Goal: Task Accomplishment & Management: Manage account settings

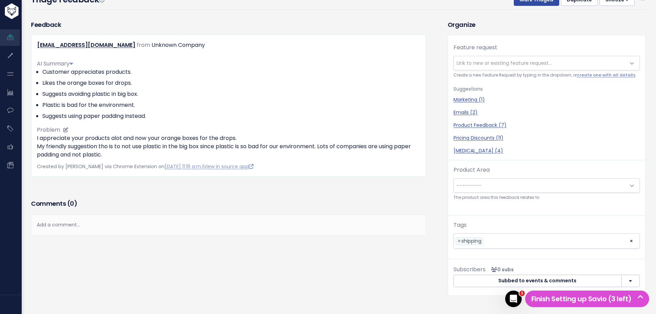
scroll to position [103, 0]
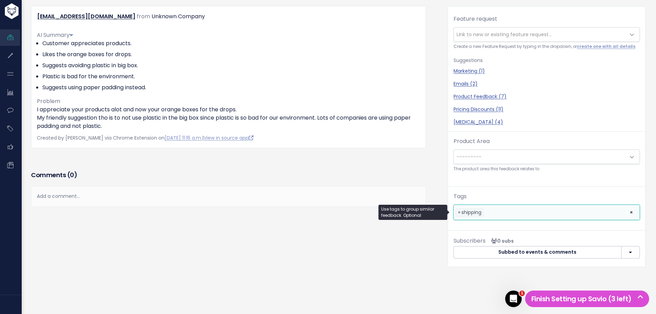
click at [491, 212] on li at bounding box center [554, 212] width 139 height 7
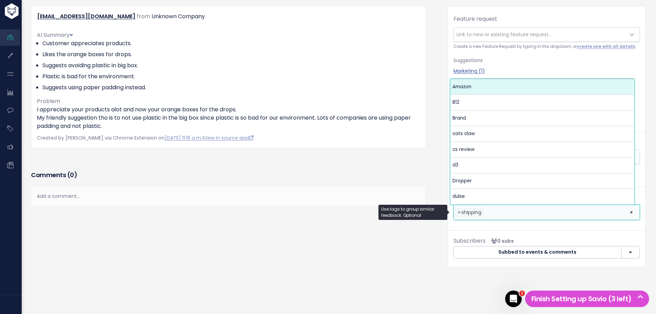
click at [491, 212] on li at bounding box center [554, 212] width 139 height 7
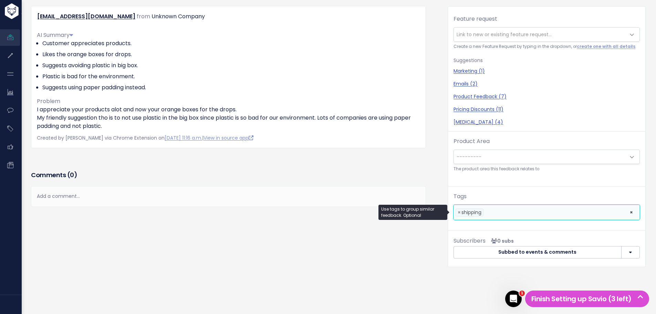
click at [491, 212] on li at bounding box center [554, 212] width 139 height 7
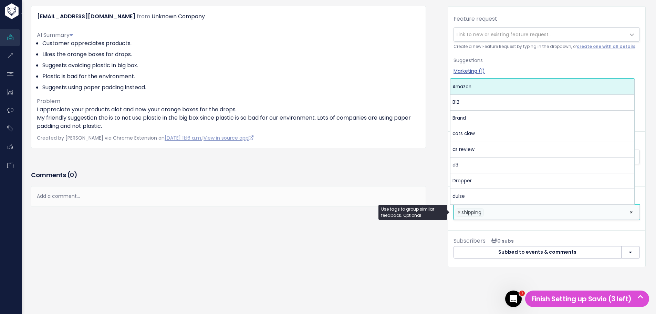
click at [491, 212] on li at bounding box center [554, 212] width 139 height 7
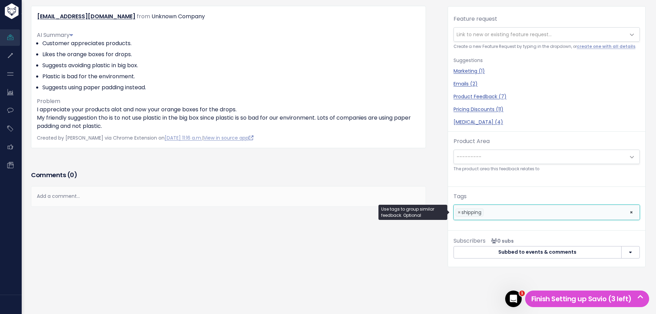
click at [491, 212] on li at bounding box center [554, 212] width 139 height 7
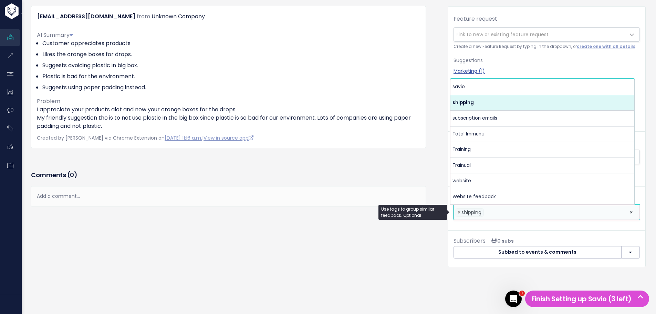
scroll to position [360, 0]
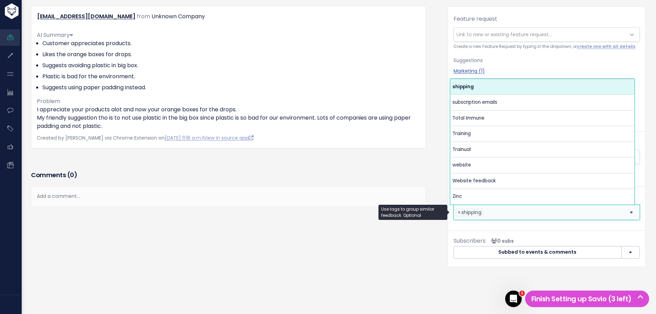
click at [456, 213] on li "× shipping" at bounding box center [470, 212] width 28 height 8
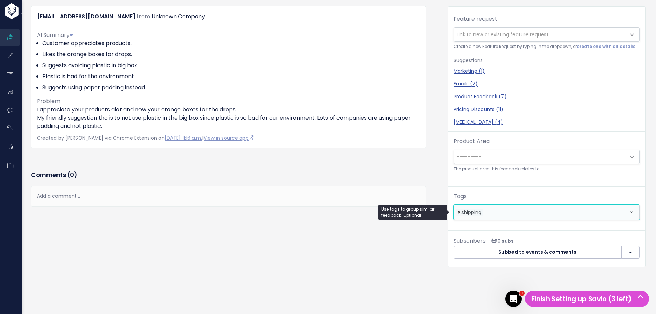
click at [458, 212] on span "×" at bounding box center [459, 212] width 3 height 7
select select
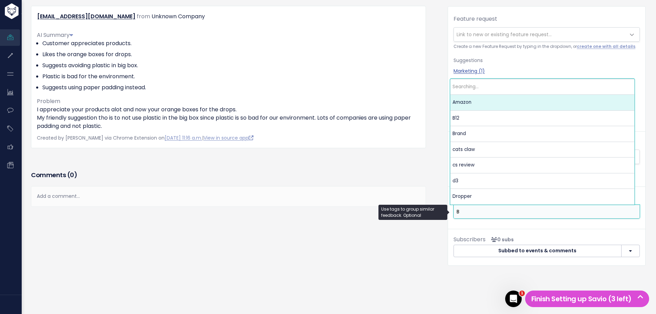
scroll to position [0, 0]
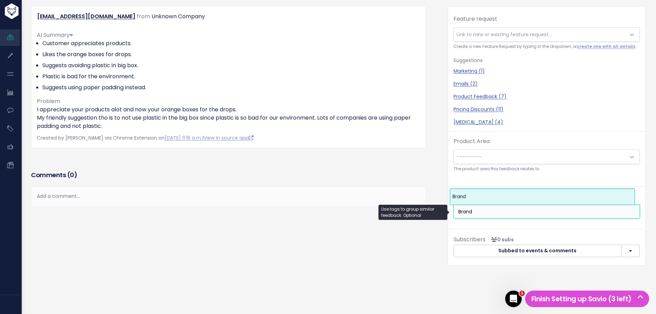
type input "Brand"
select select "13859"
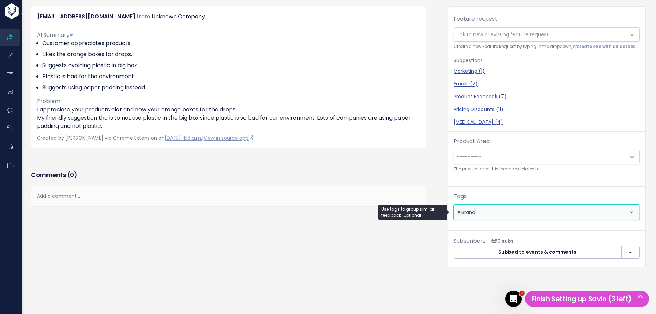
click at [458, 212] on span "×" at bounding box center [459, 212] width 3 height 7
select select
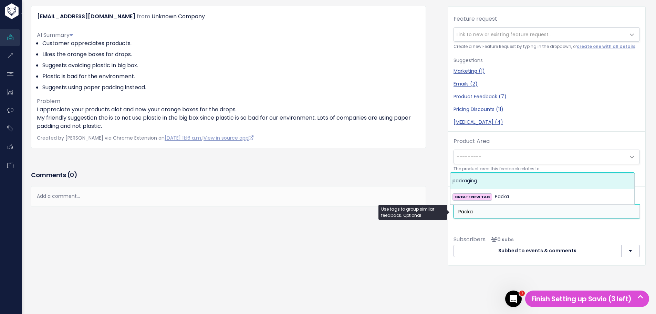
type input "Packa"
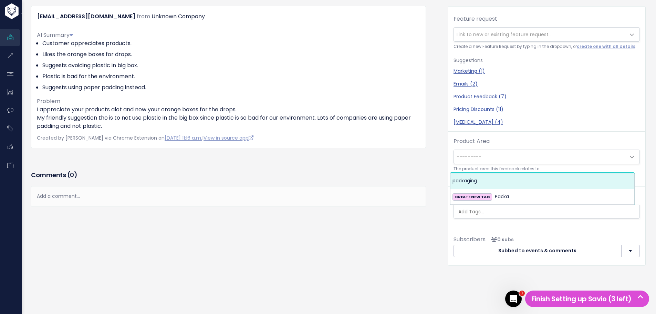
select select "13823"
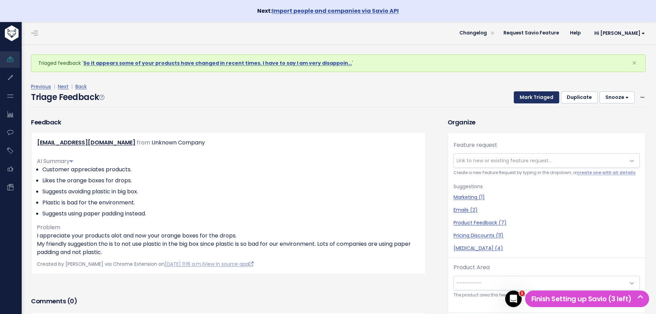
click at [535, 95] on button "Mark Triaged" at bounding box center [536, 97] width 45 height 12
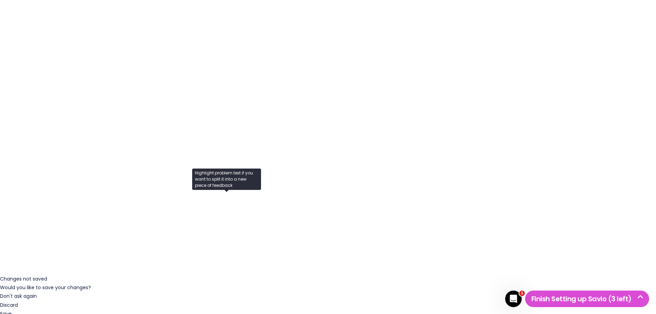
scroll to position [34, 0]
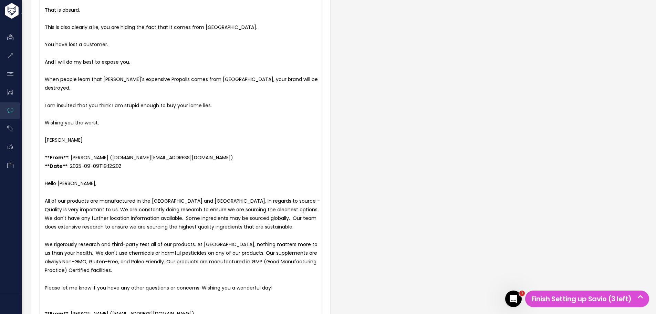
scroll to position [1676, 0]
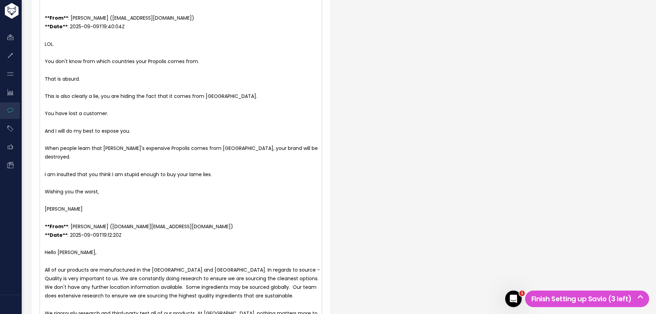
type textarea "**From**: Renee M (renee.martin@vimergy.com) **Date**: 2025-09-03T20:22:00Z Hel…"
drag, startPoint x: 257, startPoint y: 260, endPoint x: 35, endPoint y: 193, distance: 231.8
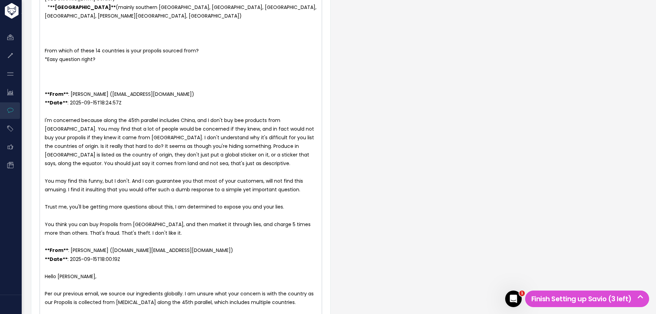
scroll to position [1090, 0]
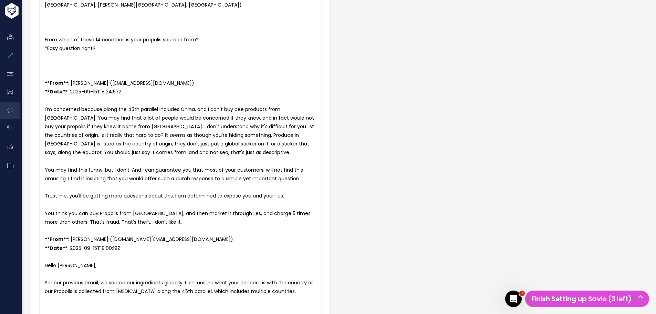
type textarea "**From**: Jillian G. (jillian.green@vimergy.com) **Date**: 2025-09-09T20:02:20Z…"
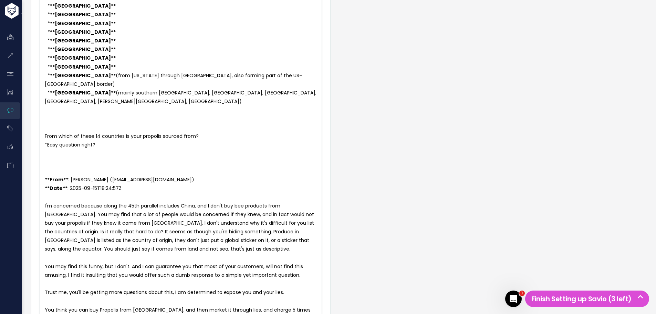
scroll to position [987, 0]
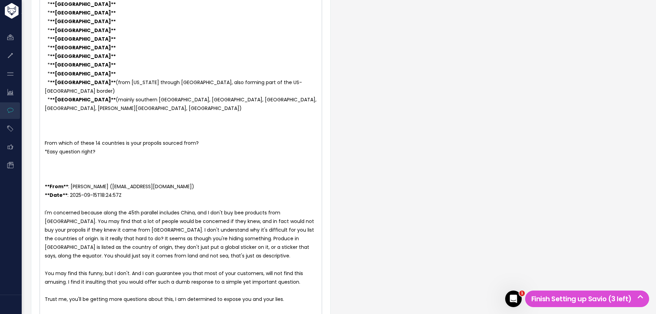
drag, startPoint x: 195, startPoint y: 191, endPoint x: 27, endPoint y: 93, distance: 194.4
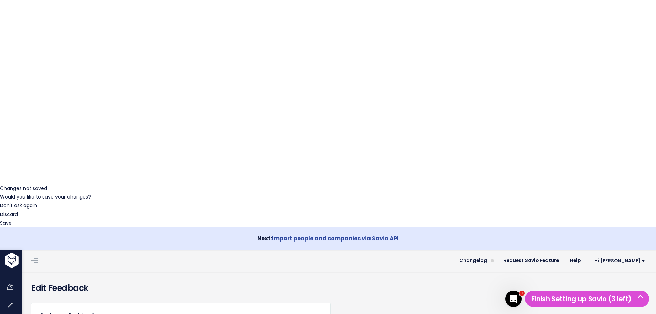
scroll to position [0, 0]
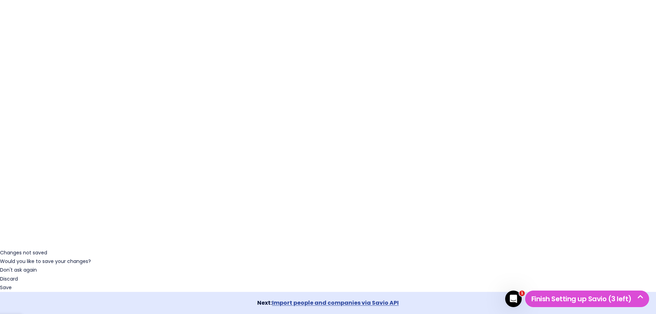
type textarea "**From**: Seth Koch (sethkoch1@gmail.com) **Date**: 2025-09-24T16:27:39Z But se…"
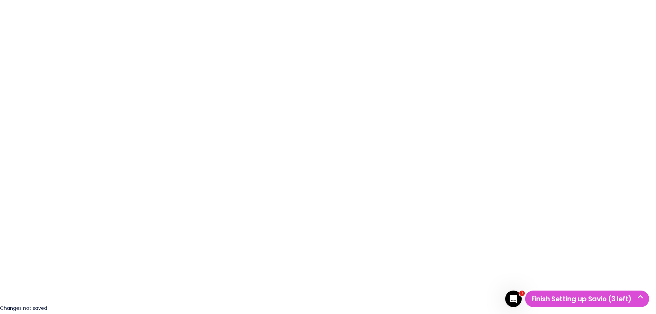
drag, startPoint x: 101, startPoint y: 211, endPoint x: 29, endPoint y: 109, distance: 124.6
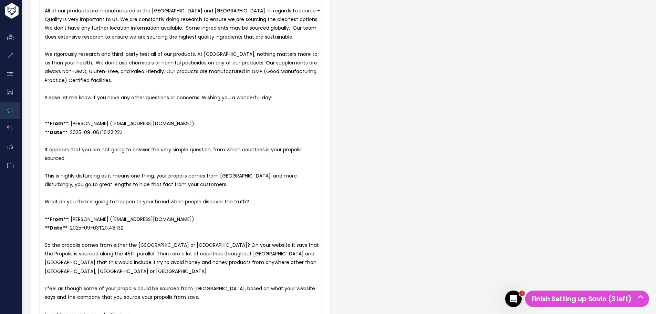
scroll to position [10, 0]
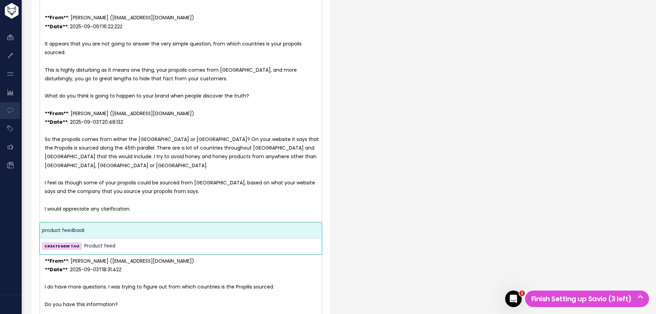
type input "Product feed"
select select "13724"
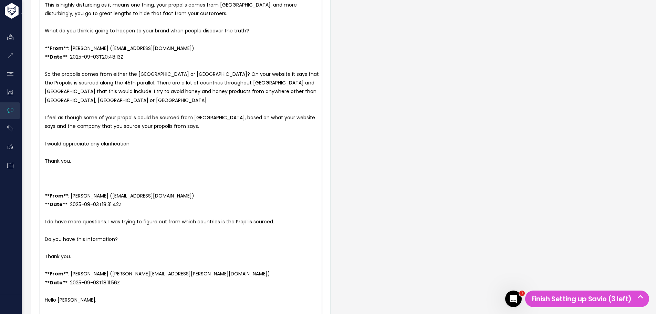
scroll to position [1433, 0]
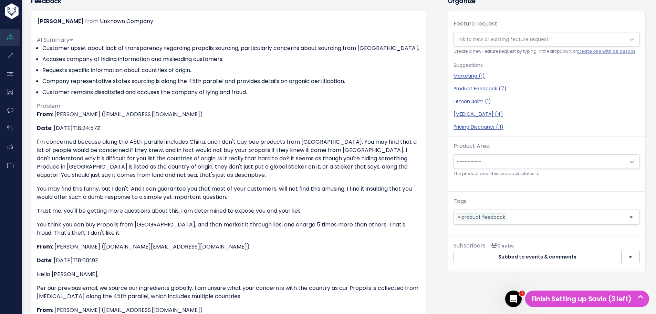
scroll to position [69, 0]
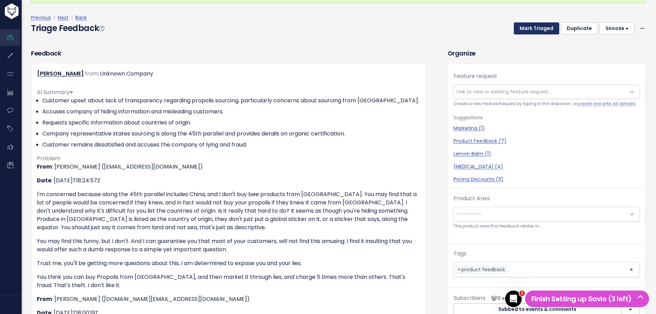
click at [529, 28] on button "Mark Triaged" at bounding box center [536, 28] width 45 height 12
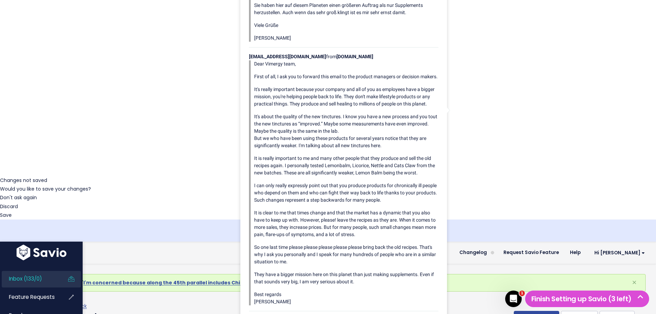
scroll to position [2, 273]
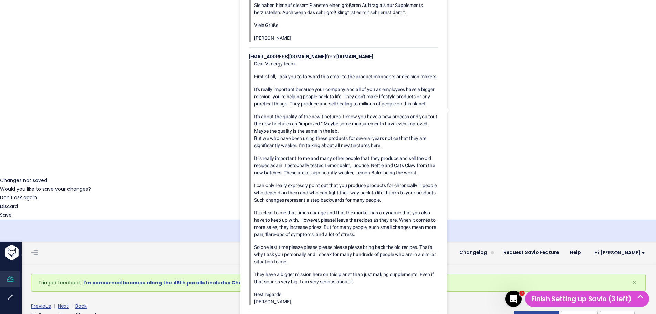
type textarea "PRevious orders minimal - appears one slower shipment, not multiple. However, s…"
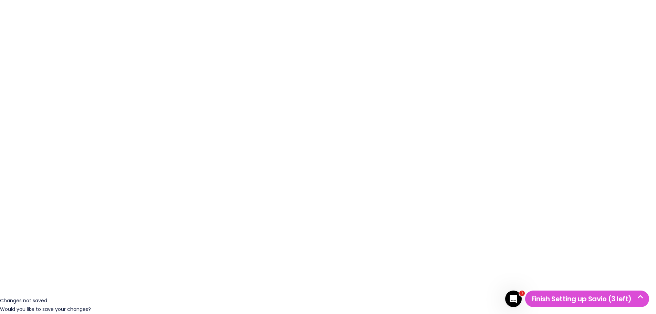
scroll to position [19, 0]
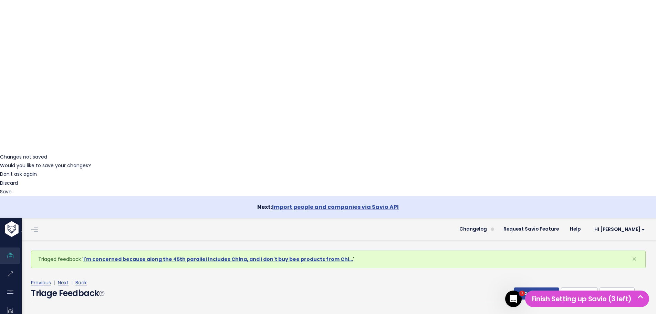
scroll to position [162, 0]
type textarea "Pevious orders minimal - appears one slower shipment, not multiple. However, sm…"
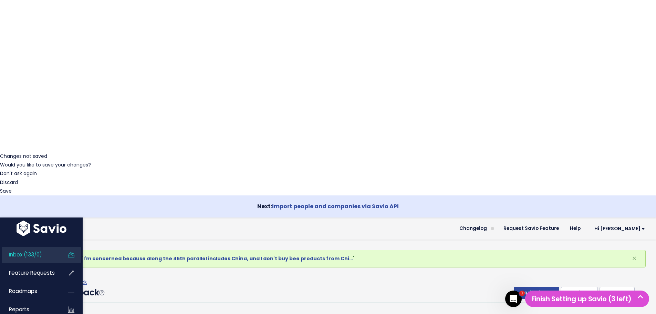
drag, startPoint x: 325, startPoint y: 216, endPoint x: 11, endPoint y: 218, distance: 313.4
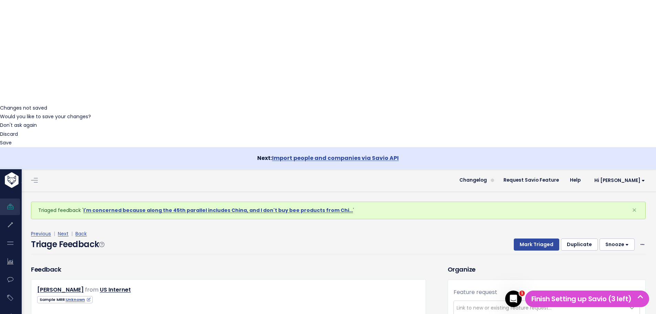
scroll to position [214, 0]
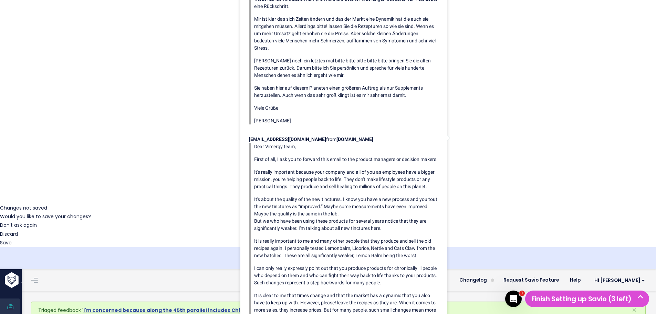
scroll to position [0, 0]
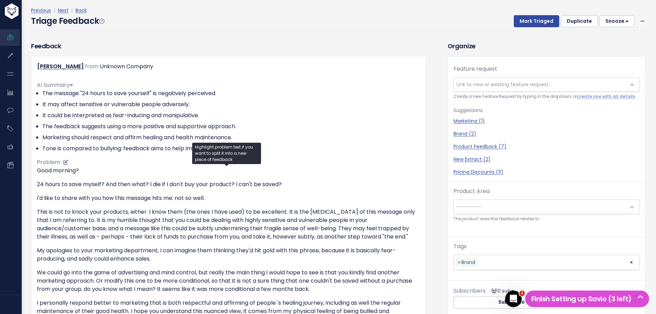
scroll to position [69, 0]
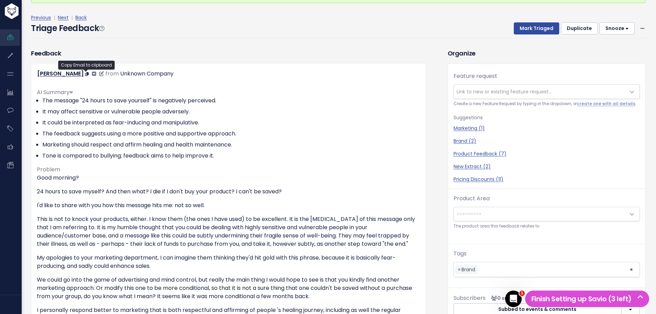
click at [86, 73] on icon at bounding box center [87, 74] width 4 height 4
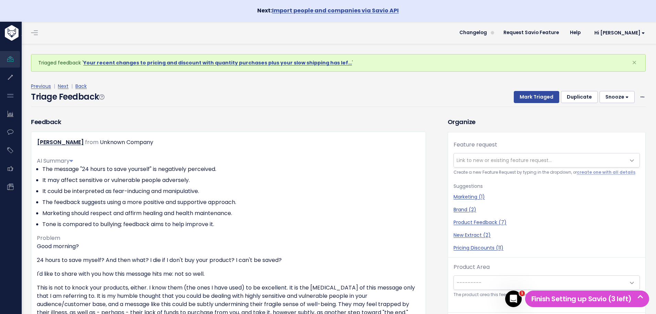
scroll to position [0, 0]
click at [519, 97] on button "Mark Triaged" at bounding box center [536, 97] width 45 height 12
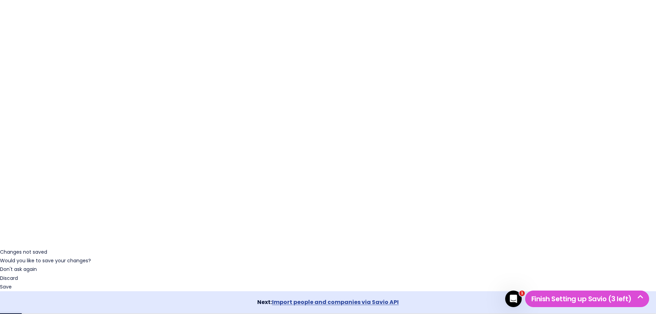
scroll to position [85, 0]
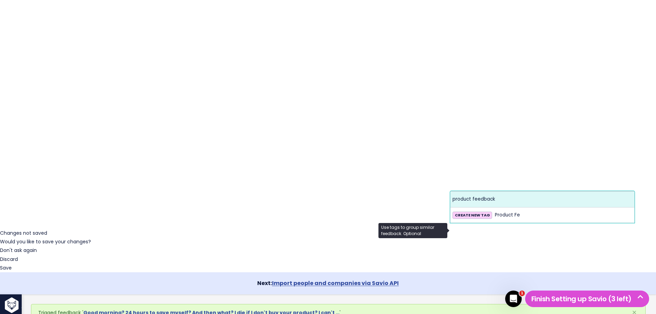
type input "Product Fe"
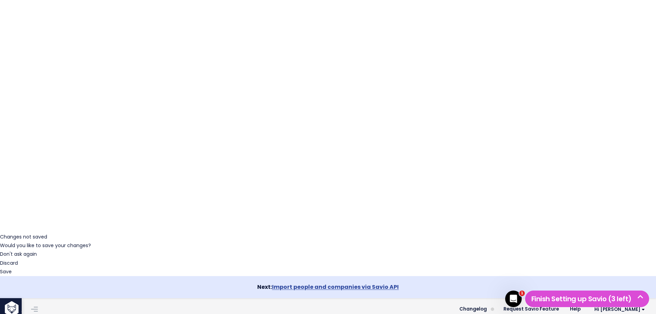
scroll to position [16, 0]
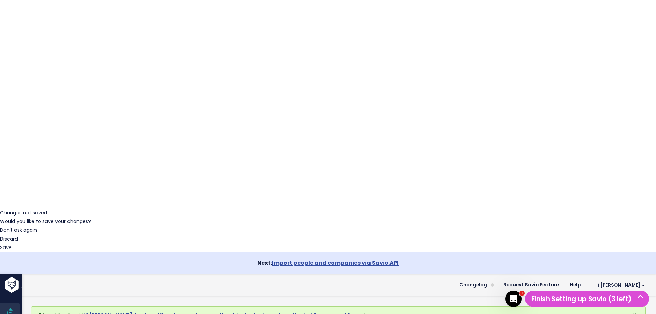
scroll to position [75, 0]
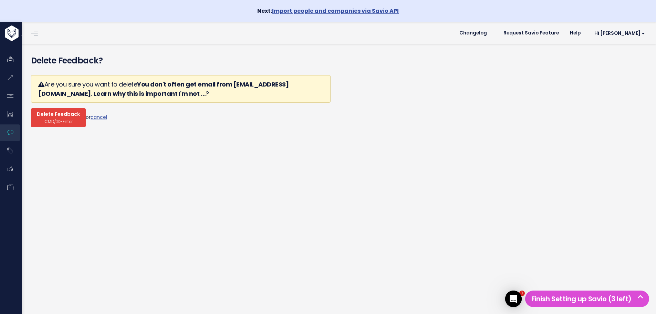
click at [43, 117] on button "Delete Feedback CMD/⌘-Enter" at bounding box center [58, 117] width 55 height 19
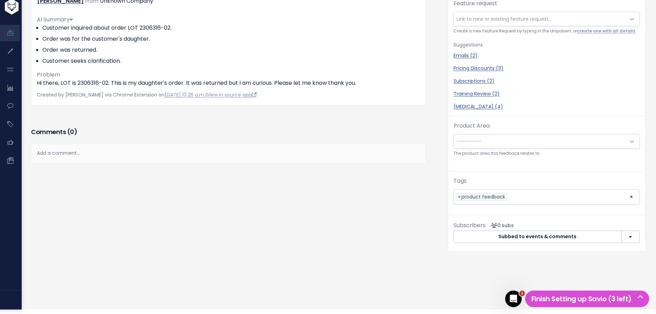
scroll to position [119, 0]
click at [512, 195] on li at bounding box center [567, 196] width 116 height 7
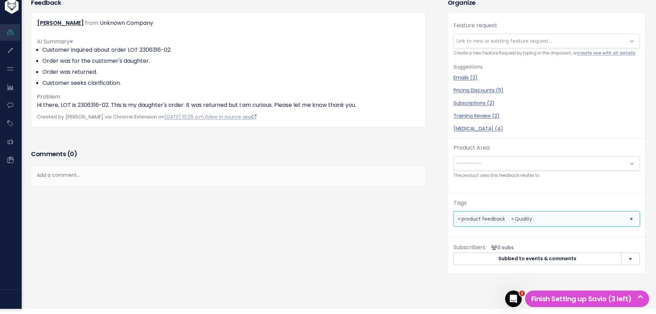
scroll to position [16, 0]
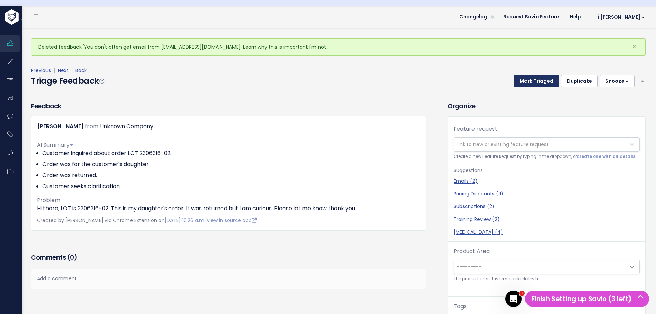
click at [536, 81] on button "Mark Triaged" at bounding box center [536, 81] width 45 height 12
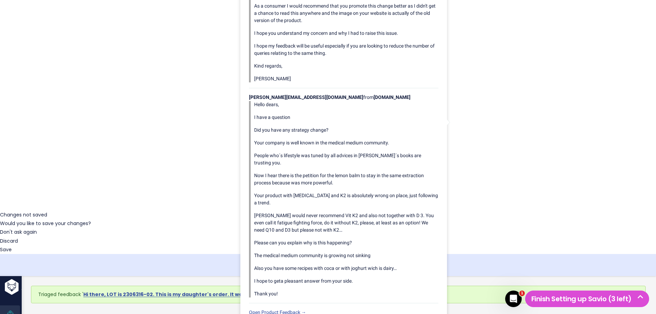
scroll to position [119, 0]
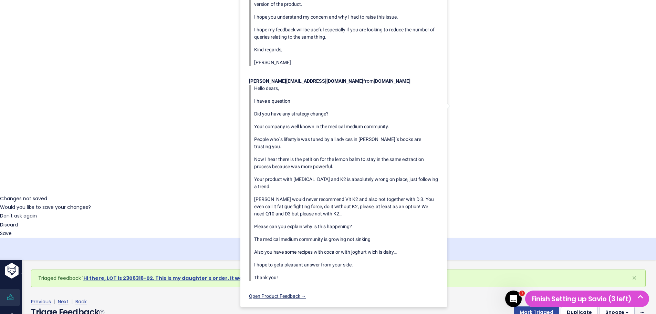
click at [287, 297] on link "Open Product Feedback →" at bounding box center [277, 296] width 57 height 6
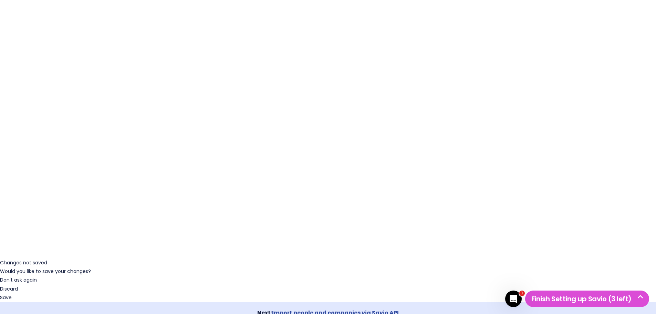
scroll to position [0, 0]
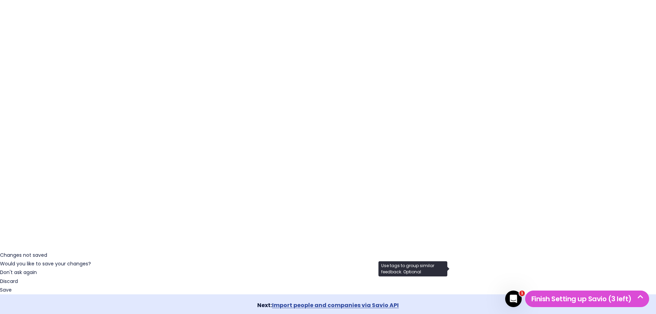
scroll to position [69, 0]
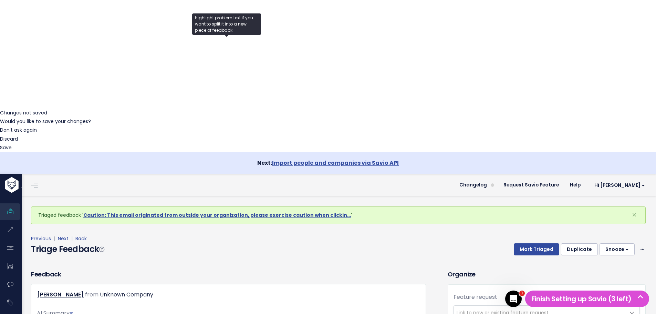
scroll to position [207, 0]
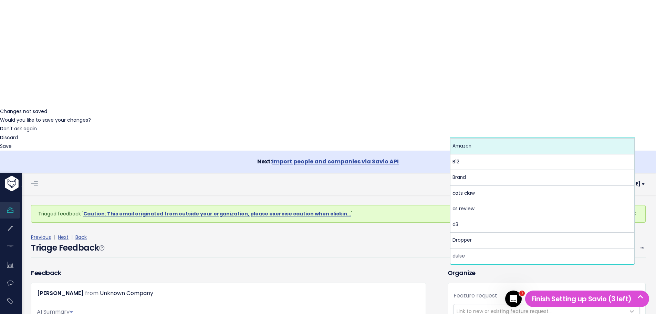
select select "13810"
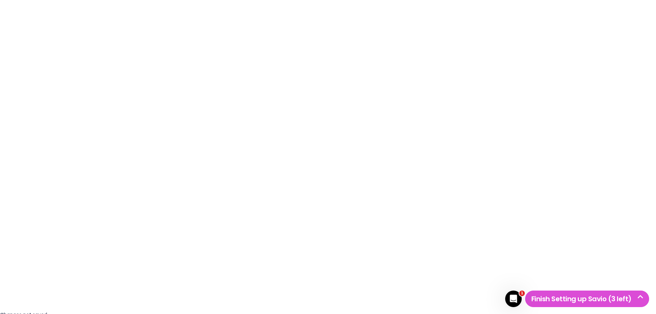
scroll to position [0, 0]
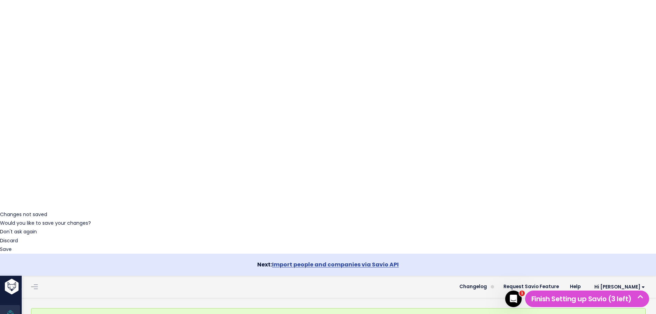
scroll to position [34, 0]
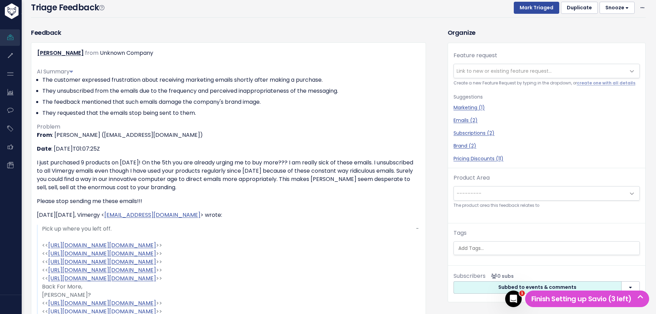
scroll to position [172, 0]
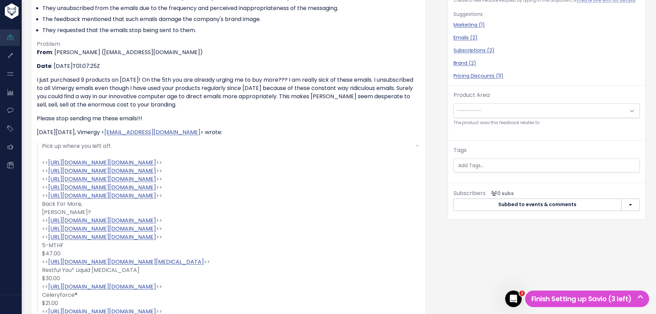
click at [477, 166] on div "Subscribers No subscribers yet" at bounding box center [498, 176] width 44 height 21
click at [477, 162] on input "search" at bounding box center [548, 165] width 184 height 7
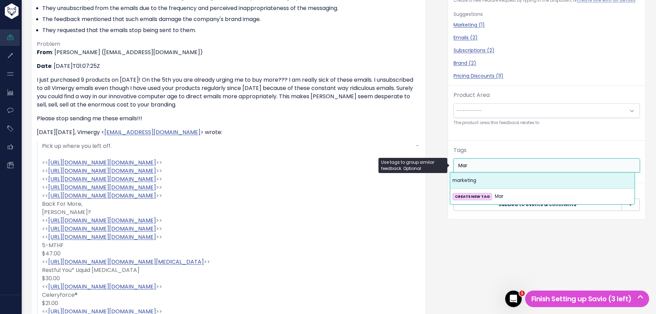
type input "Mar"
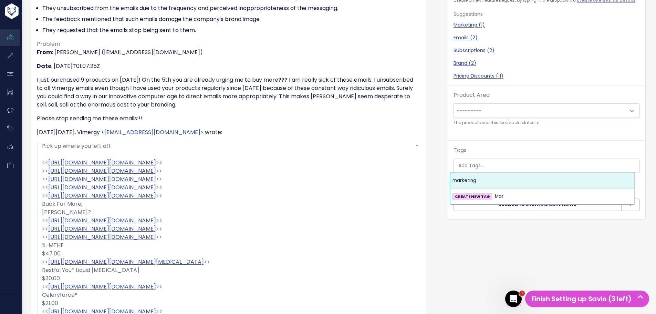
select select "13860"
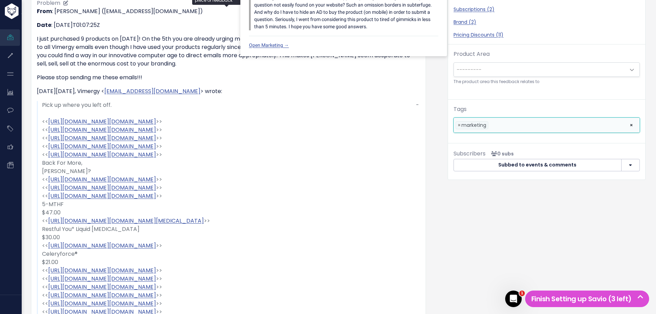
scroll to position [123, 0]
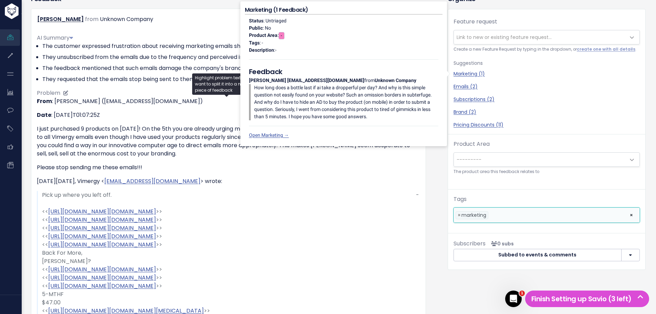
click at [334, 159] on div "From : Mary Ariail (marygreenariail@gmail.com) Date : 2025-09-06T01:07:25Z I ju…" at bounding box center [228, 292] width 383 height 391
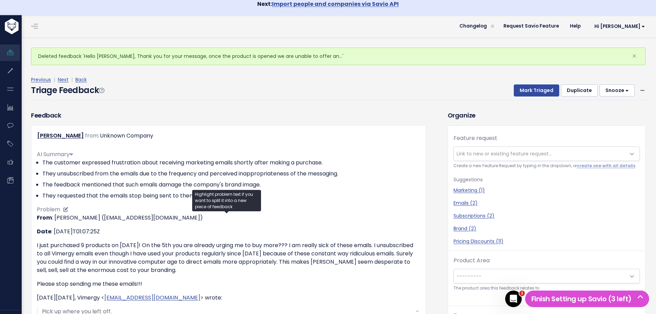
scroll to position [0, 0]
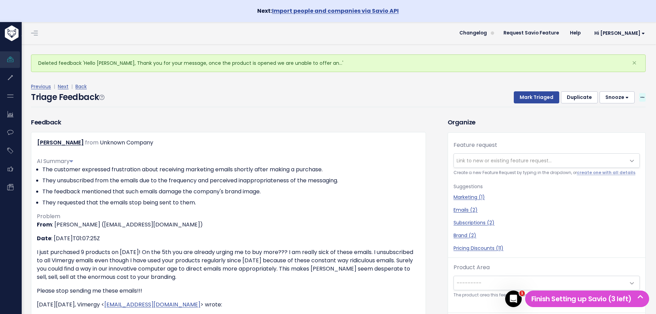
click at [641, 98] on icon at bounding box center [643, 97] width 4 height 4
click at [620, 114] on link "Edit" at bounding box center [615, 116] width 50 height 13
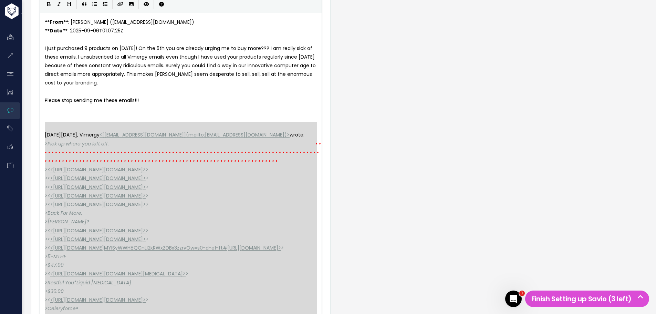
scroll to position [66, 0]
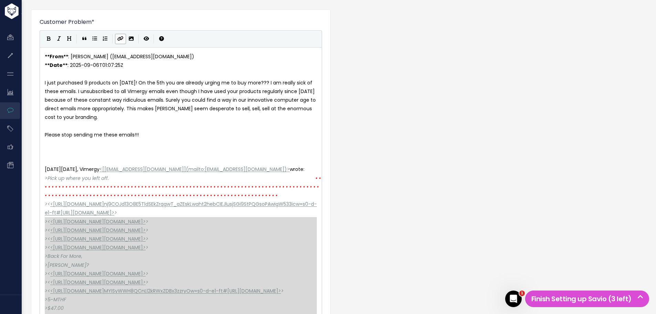
type textarea "> <<https://ci3.googleusercontent.com/meips/ADKq_NbisSwXguL7vUT22Zua-cYTFZSlUz3…"
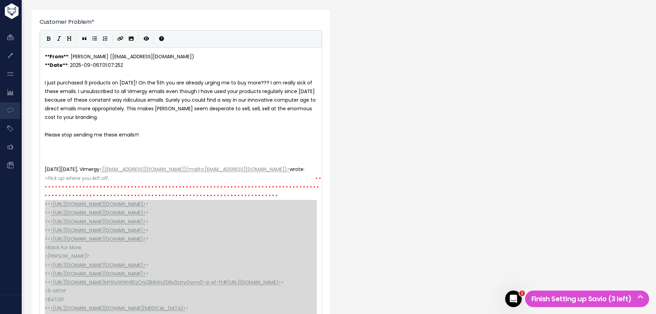
drag, startPoint x: 207, startPoint y: 227, endPoint x: 35, endPoint y: 203, distance: 173.5
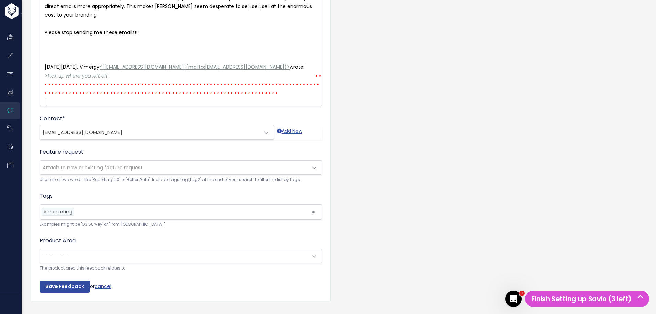
scroll to position [193, 0]
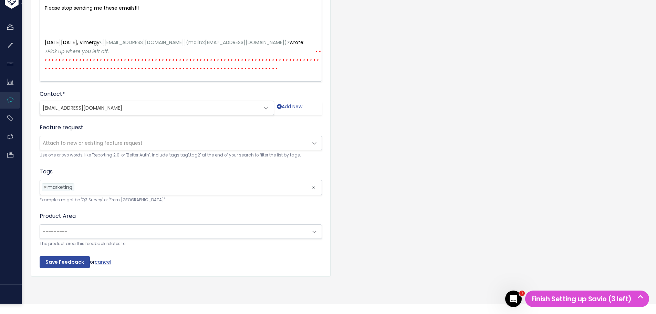
click at [110, 191] on li at bounding box center [191, 187] width 231 height 7
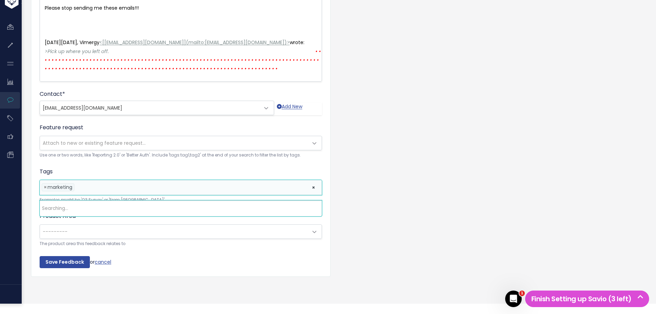
scroll to position [173, 0]
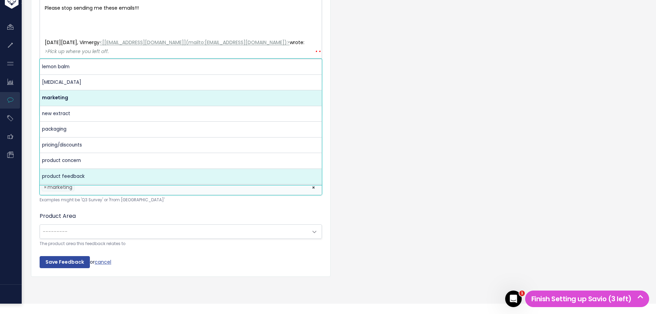
click at [115, 191] on li at bounding box center [191, 187] width 231 height 7
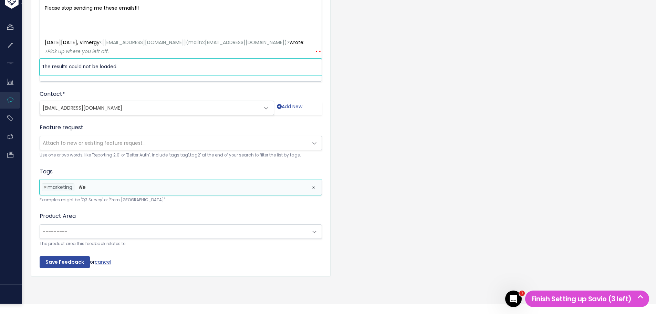
scroll to position [0, 0]
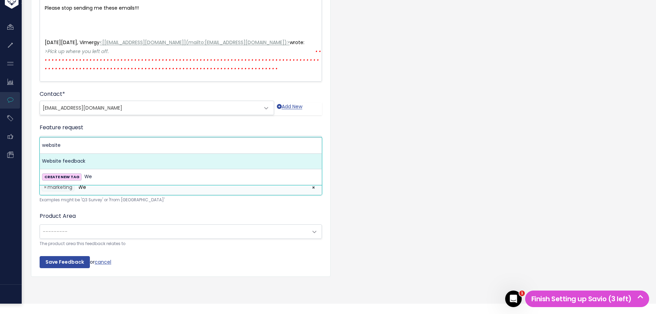
type input "We"
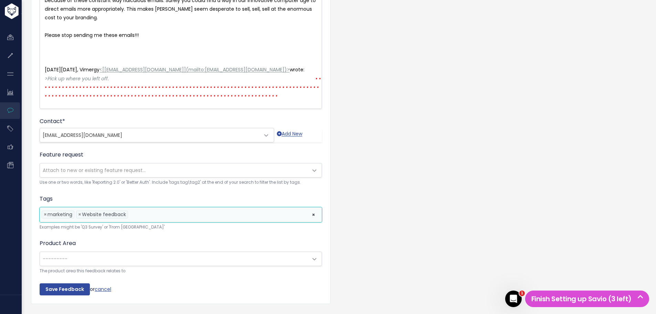
scroll to position [193, 0]
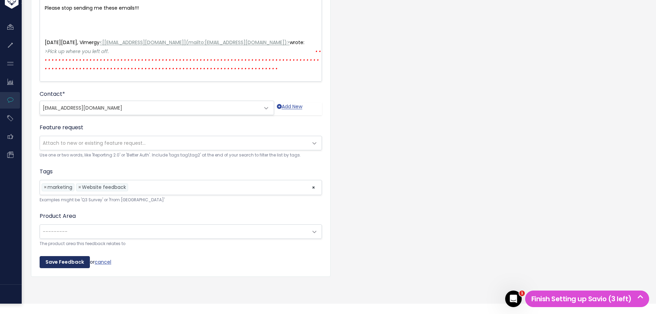
click at [52, 268] on input "Save Feedback" at bounding box center [65, 262] width 50 height 12
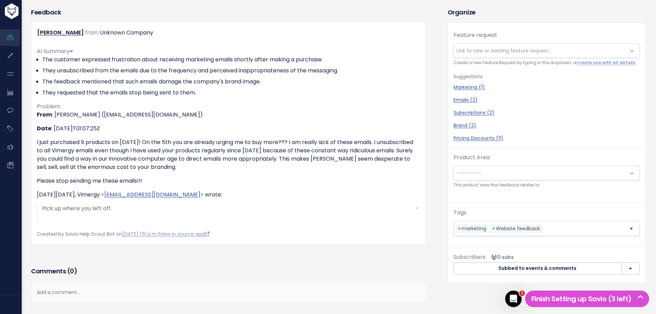
scroll to position [12, 0]
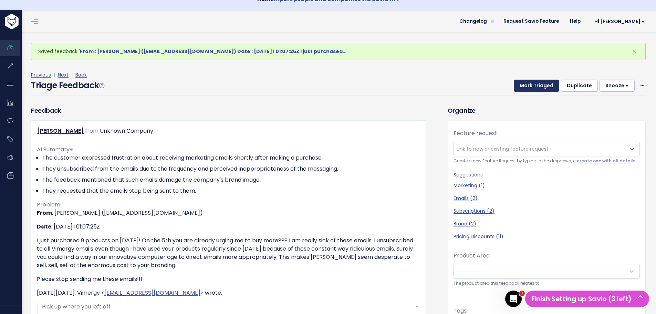
click at [528, 83] on button "Mark Triaged" at bounding box center [536, 86] width 45 height 12
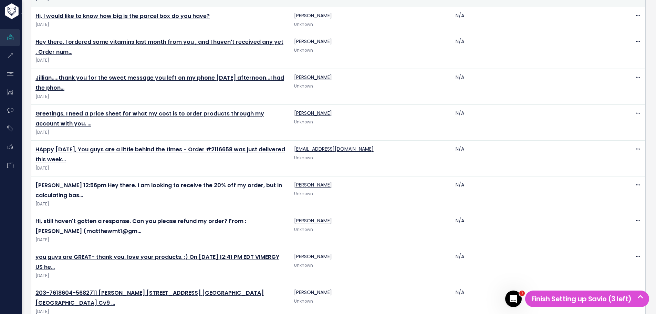
scroll to position [379, 0]
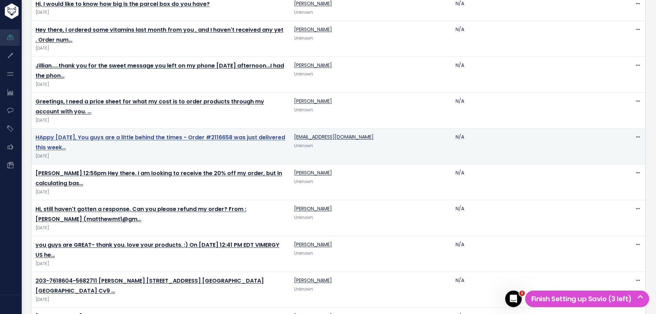
click at [117, 139] on link "HAppy Friday, You guys are a little behind the times - Order #2116658 was just …" at bounding box center [160, 142] width 250 height 18
